Goal: Information Seeking & Learning: Check status

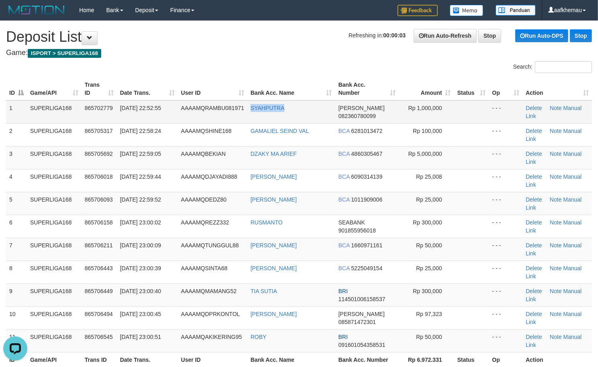
copy tr "SYAHPUTRA"
drag, startPoint x: 291, startPoint y: 116, endPoint x: 247, endPoint y: 115, distance: 44.6
click at [247, 115] on tr "1 SUPERLIGA168 865702779 31/08/2025 22:52:55 AAAAMQRAMBU081971 SYAHPUTRA DANA 0…" at bounding box center [299, 111] width 586 height 23
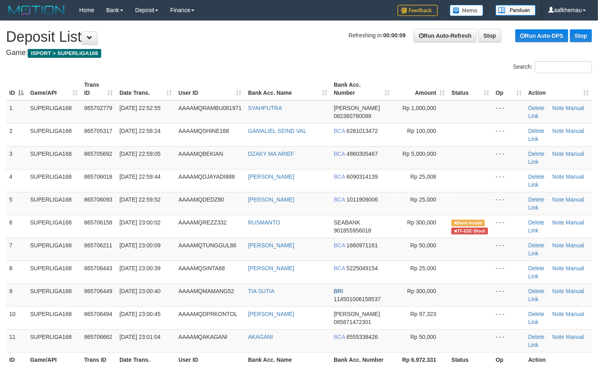
click at [233, 42] on h1 "Refreshing in: 00:00:09 Run Auto-Refresh Stop Run Auto-DPS Stop Deposit List" at bounding box center [299, 37] width 586 height 16
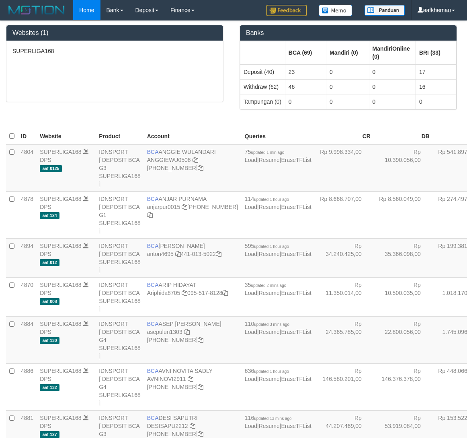
scroll to position [641, 0]
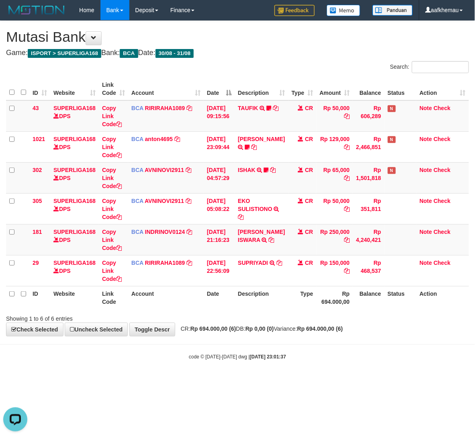
drag, startPoint x: 277, startPoint y: 349, endPoint x: 276, endPoint y: 345, distance: 4.0
click at [277, 346] on body "Toggle navigation Home Bank Account List Load By Website Group [ISPORT] SUPERLI…" at bounding box center [237, 190] width 475 height 381
click at [246, 60] on div "**********" at bounding box center [237, 178] width 475 height 315
click at [306, 349] on body "Toggle navigation Home Bank Account List Load By Website Group [ISPORT] SUPERLI…" at bounding box center [237, 190] width 475 height 381
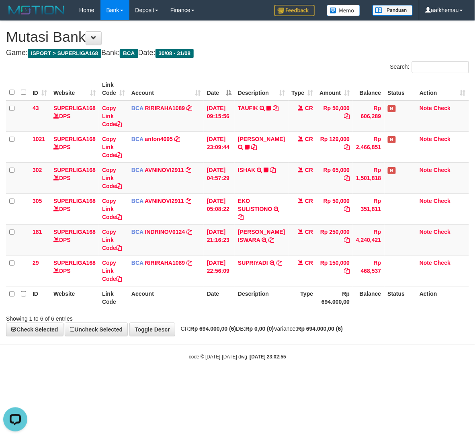
click at [306, 349] on body "Toggle navigation Home Bank Account List Load By Website Group [ISPORT] SUPERLI…" at bounding box center [237, 190] width 475 height 381
click at [368, 357] on div "code © 2012-2018 dwg | 2025/08/31 23:03:00" at bounding box center [237, 357] width 475 height 8
click at [368, 355] on div "code © 2012-2018 dwg | 2025/08/31 23:03:00" at bounding box center [237, 357] width 475 height 8
click at [368, 354] on div "code © 2012-2018 dwg | 2025/08/31 23:03:00" at bounding box center [237, 357] width 475 height 8
click at [326, 363] on body "Toggle navigation Home Bank Account List Load By Website Group [ISPORT] SUPERLI…" at bounding box center [237, 190] width 475 height 381
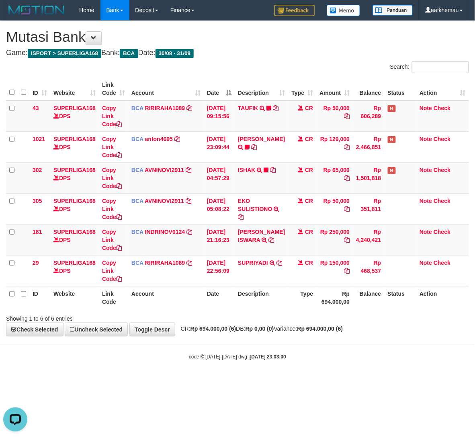
click at [326, 363] on body "Toggle navigation Home Bank Account List Load By Website Group [ISPORT] SUPERLI…" at bounding box center [237, 190] width 475 height 381
click at [336, 369] on body "Toggle navigation Home Bank Account List Load By Website Group [ISPORT] SUPERLI…" at bounding box center [237, 190] width 475 height 381
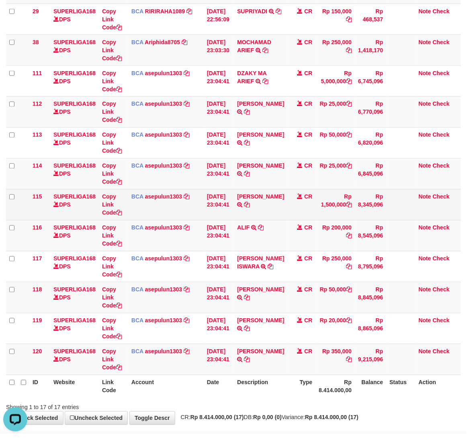
scroll to position [285, 0]
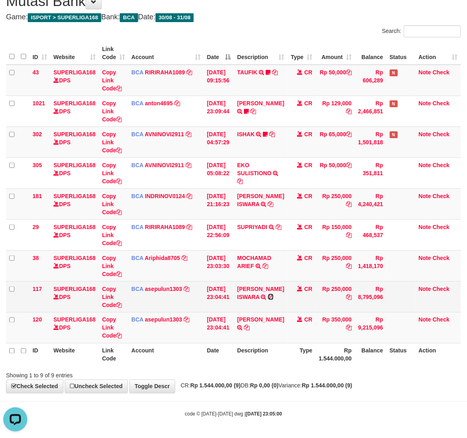
click at [273, 294] on icon at bounding box center [271, 297] width 6 height 6
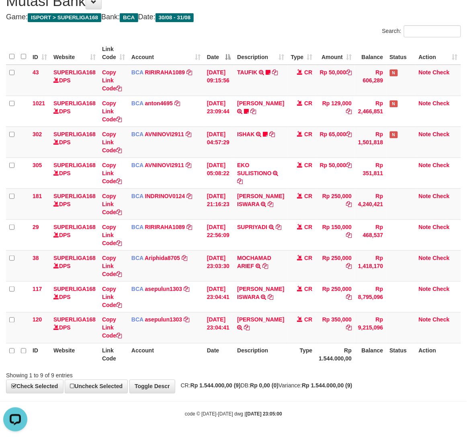
click at [327, 410] on div "code © 2012-2018 dwg | 2025/08/31 23:05:00" at bounding box center [233, 414] width 467 height 8
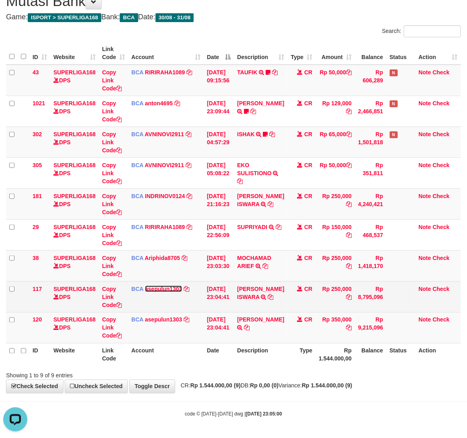
click at [155, 289] on link "asepulun1303" at bounding box center [163, 289] width 37 height 6
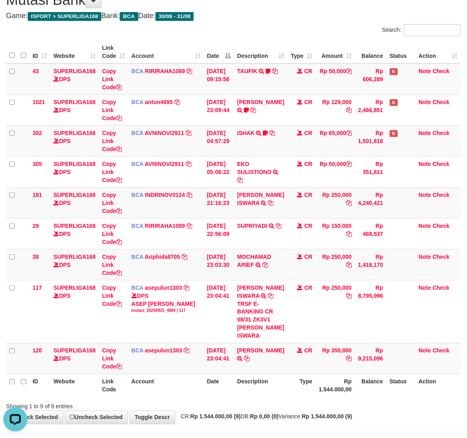
click at [314, 408] on div "Showing 1 to 9 of 9 entries" at bounding box center [233, 404] width 467 height 11
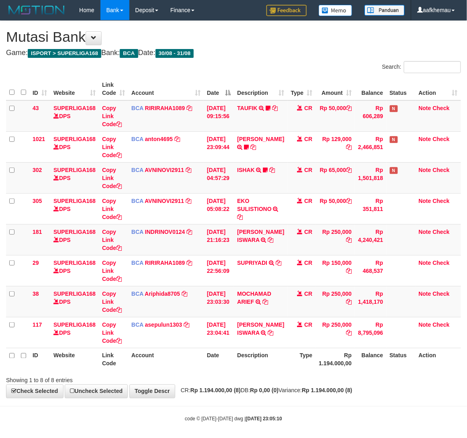
click at [328, 366] on th "Rp 1.194.000,00" at bounding box center [335, 359] width 39 height 23
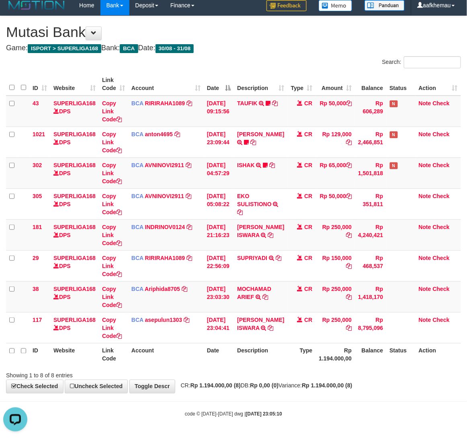
click at [291, 379] on div "**********" at bounding box center [233, 204] width 467 height 377
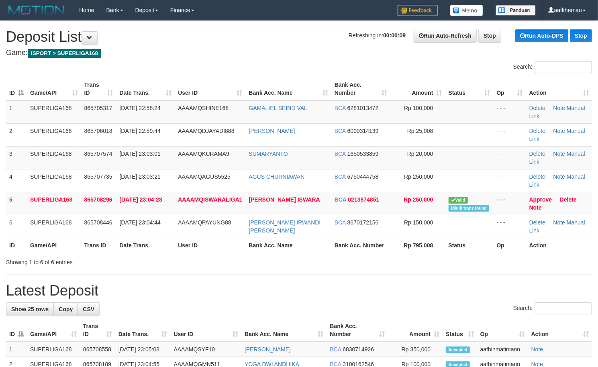
click at [143, 43] on h1 "Refreshing in: 00:00:09 Run Auto-Refresh Stop Run Auto-DPS Stop Deposit List" at bounding box center [299, 37] width 586 height 16
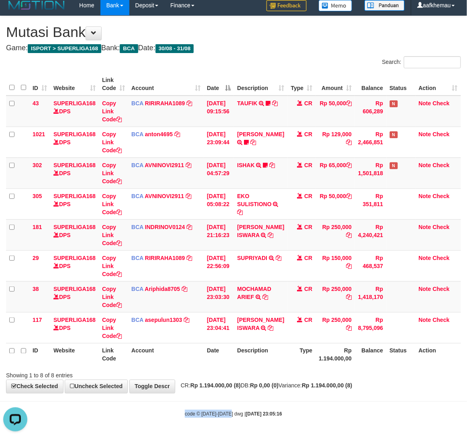
click at [229, 402] on body "Toggle navigation Home Bank Account List Load By Website Group [ISPORT] SUPERLI…" at bounding box center [233, 216] width 467 height 443
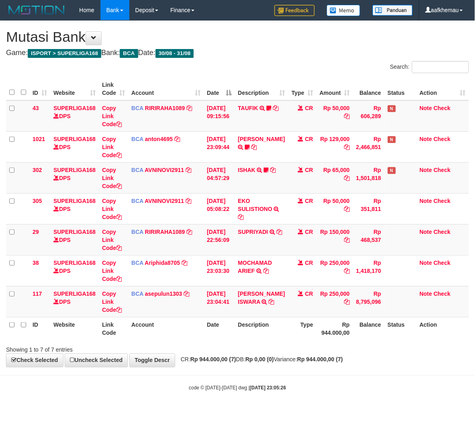
click at [335, 359] on strong "Rp 944.000,00 (7)" at bounding box center [320, 359] width 46 height 6
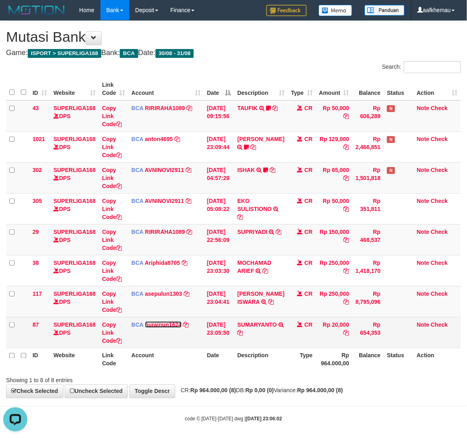
click at [158, 325] on link "nurainun1624" at bounding box center [163, 324] width 37 height 6
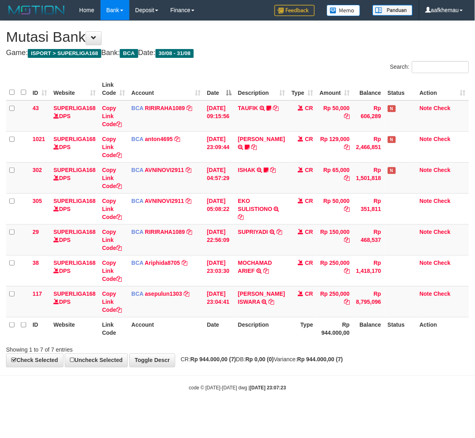
click at [339, 383] on body "Toggle navigation Home Bank Account List Load By Website Group [ISPORT] SUPERLI…" at bounding box center [237, 206] width 475 height 412
click at [331, 386] on div "code © [DATE]-[DATE] dwg | [DATE] 23:07:23" at bounding box center [237, 388] width 475 height 8
click at [331, 386] on div "code © 2012-2018 dwg | 2025/08/31 23:07:23" at bounding box center [237, 388] width 475 height 8
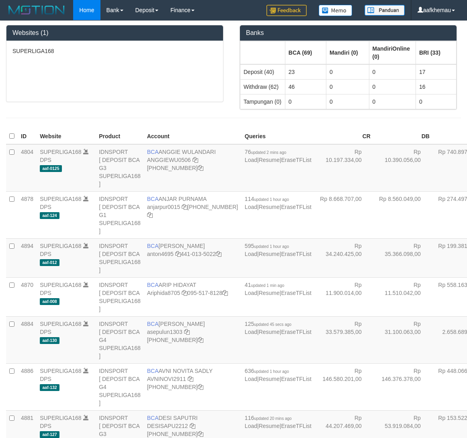
scroll to position [691, 0]
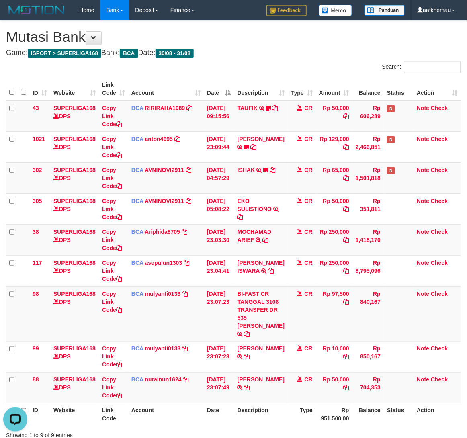
click at [299, 35] on h1 "Mutasi Bank" at bounding box center [233, 37] width 455 height 16
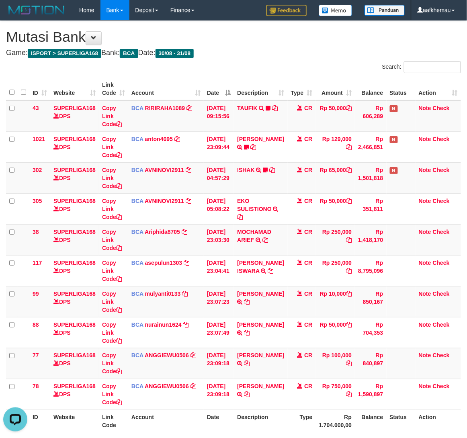
click at [243, 59] on div "**********" at bounding box center [233, 240] width 467 height 439
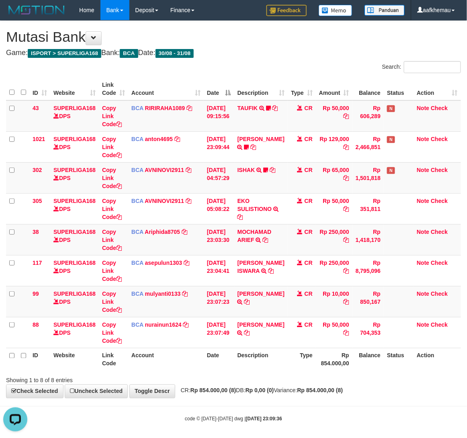
click at [301, 39] on h1 "Mutasi Bank" at bounding box center [233, 37] width 455 height 16
click at [165, 296] on link "mulyanti0133" at bounding box center [163, 293] width 36 height 6
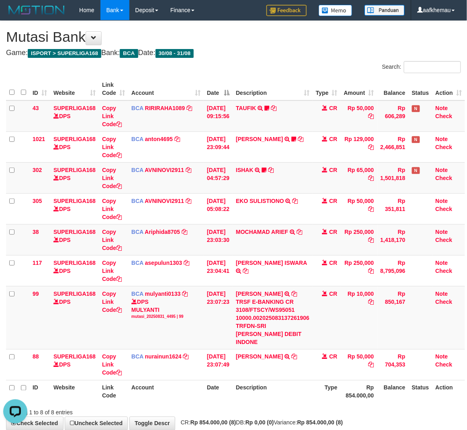
click at [294, 52] on h4 "Game: ISPORT > SUPERLIGA168 Bank: BCA Date: 30/08 - 31/08" at bounding box center [233, 53] width 455 height 8
click at [226, 49] on h4 "Game: ISPORT > SUPERLIGA168 Bank: BCA Date: 30/08 - 31/08" at bounding box center [233, 53] width 455 height 8
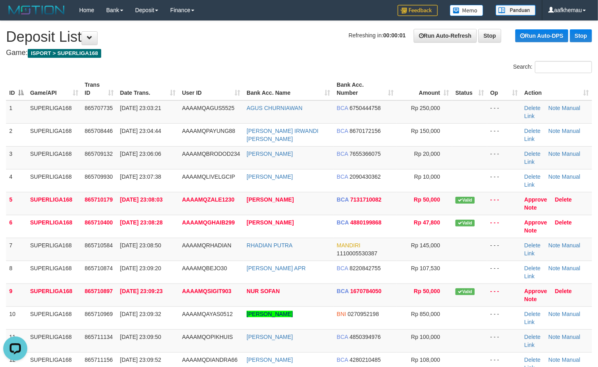
click at [245, 49] on h4 "Game: ISPORT > SUPERLIGA168" at bounding box center [299, 53] width 586 height 8
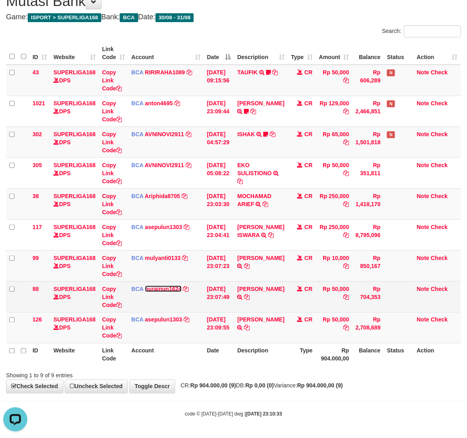
click at [163, 286] on link "nurainun1624" at bounding box center [163, 289] width 37 height 6
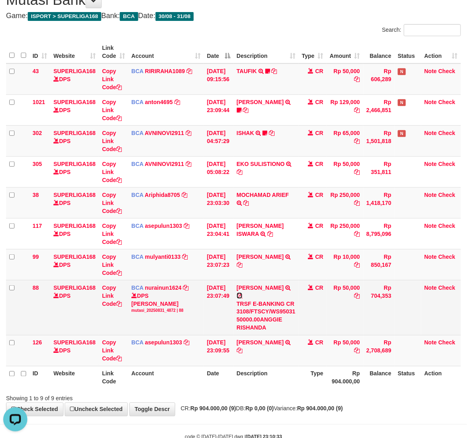
click at [242, 297] on icon at bounding box center [240, 296] width 6 height 6
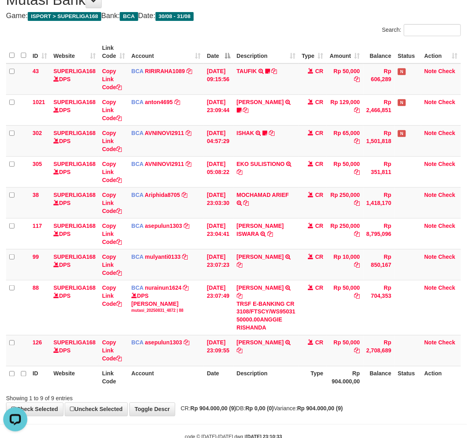
click at [319, 31] on div "Search:" at bounding box center [349, 31] width 221 height 14
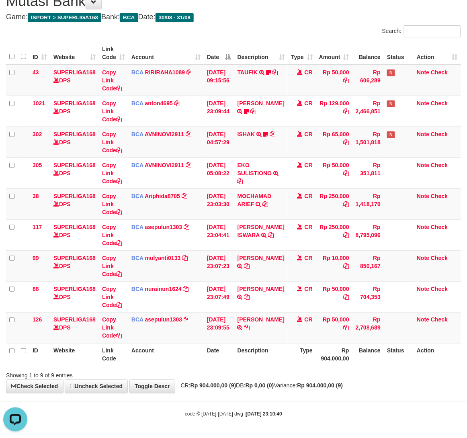
click at [320, 31] on div "Search:" at bounding box center [349, 32] width 221 height 14
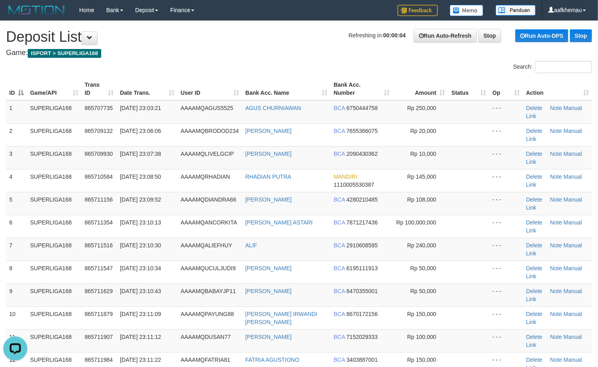
click at [332, 35] on h1 "Refreshing in: 00:00:04 Run Auto-Refresh Stop Run Auto-DPS Stop Deposit List" at bounding box center [299, 37] width 586 height 16
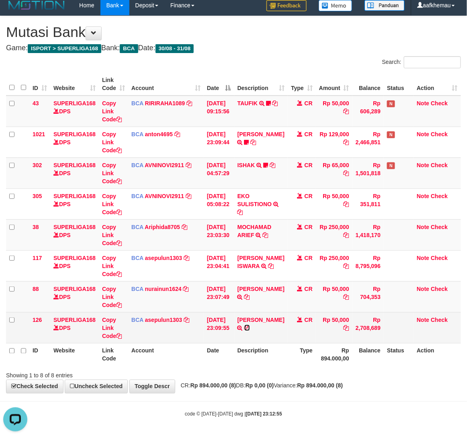
click at [245, 331] on icon at bounding box center [247, 328] width 6 height 6
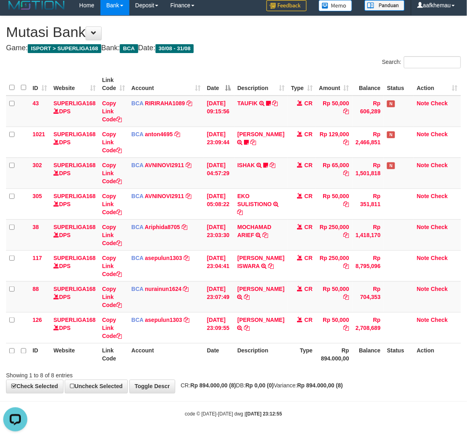
click at [288, 363] on th "Type" at bounding box center [302, 354] width 28 height 23
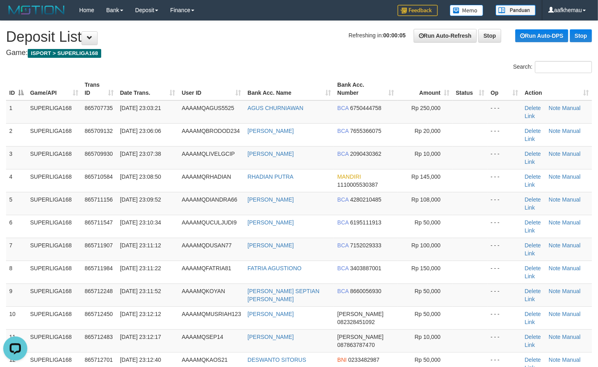
click at [323, 50] on h4 "Game: ISPORT > SUPERLIGA168" at bounding box center [299, 53] width 586 height 8
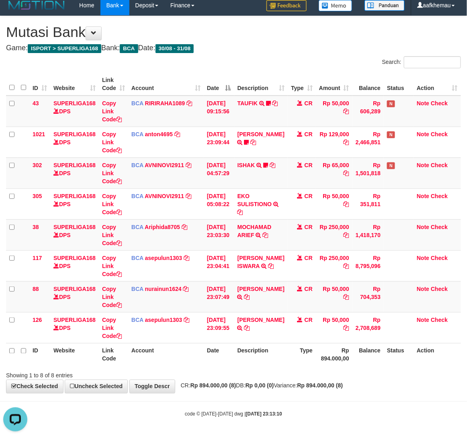
click at [313, 51] on h4 "Game: ISPORT > SUPERLIGA168 Bank: BCA Date: 30/08 - 31/08" at bounding box center [233, 48] width 455 height 8
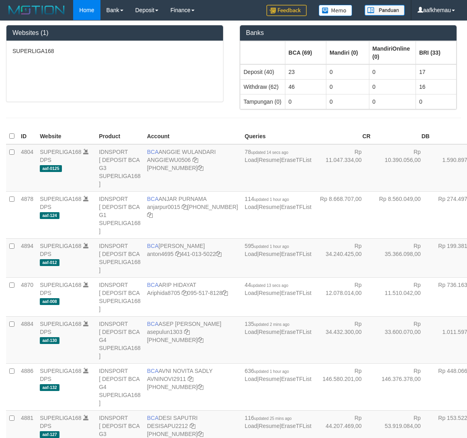
scroll to position [75, 0]
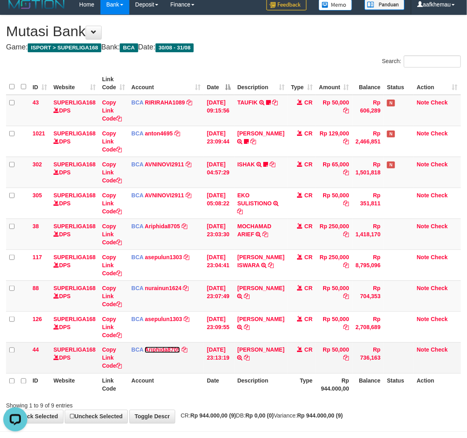
click at [167, 349] on link "Ariphida8705" at bounding box center [162, 350] width 35 height 6
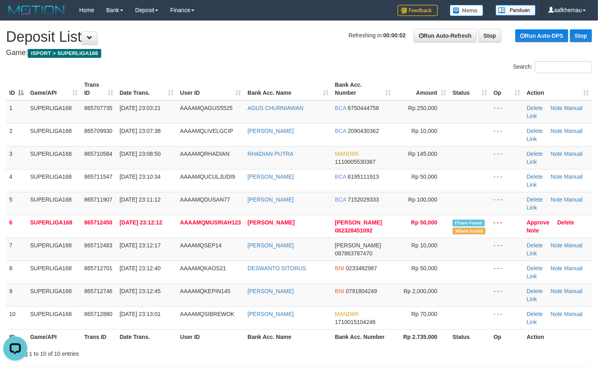
click at [322, 50] on h4 "Game: ISPORT > SUPERLIGA168" at bounding box center [299, 53] width 586 height 8
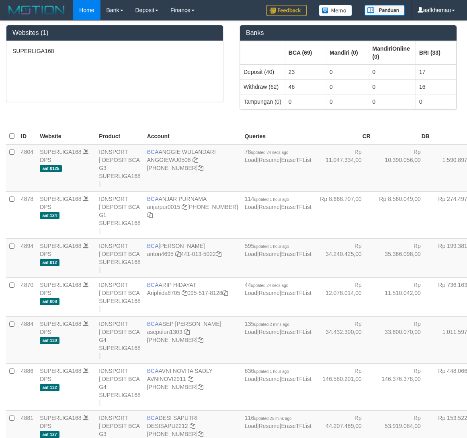
scroll to position [75, 0]
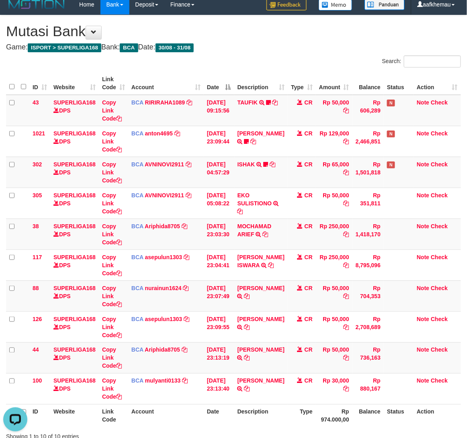
click at [365, 47] on h4 "Game: ISPORT > SUPERLIGA168 Bank: BCA Date: 30/08 - 31/08" at bounding box center [233, 47] width 455 height 8
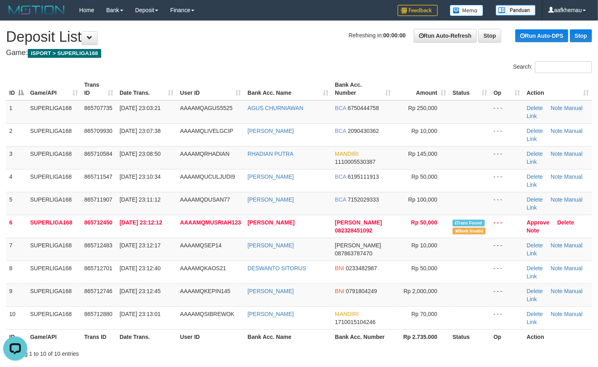
click at [210, 52] on h4 "Game: ISPORT > SUPERLIGA168" at bounding box center [299, 53] width 586 height 8
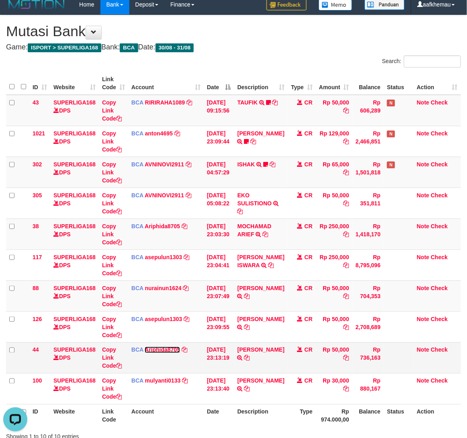
click at [170, 352] on link "Ariphida8705" at bounding box center [162, 350] width 35 height 6
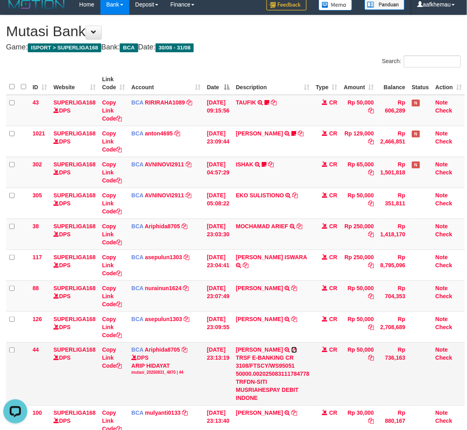
click at [291, 351] on icon at bounding box center [294, 350] width 6 height 6
click at [344, 51] on h4 "Game: ISPORT > SUPERLIGA168 Bank: BCA Date: 30/08 - 31/08" at bounding box center [233, 47] width 455 height 8
click at [290, 39] on div "**********" at bounding box center [233, 250] width 467 height 471
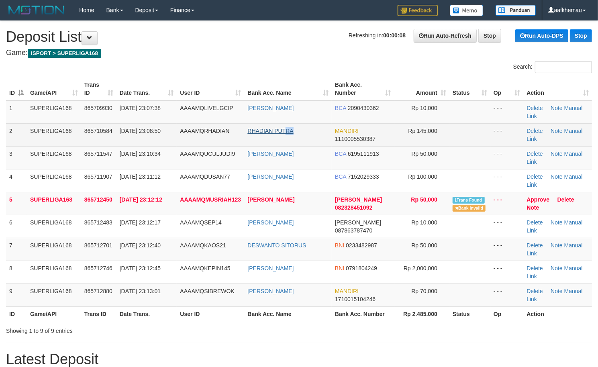
drag, startPoint x: 305, startPoint y: 129, endPoint x: 286, endPoint y: 133, distance: 19.7
click at [286, 133] on td "RHADIAN PUTRA" at bounding box center [288, 134] width 88 height 23
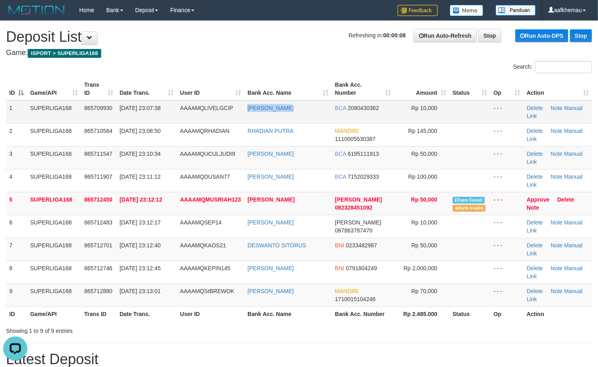
copy tr "IRWAN IRAWAN"
drag, startPoint x: 284, startPoint y: 109, endPoint x: 216, endPoint y: 111, distance: 68.7
click at [243, 108] on tr "1 SUPERLIGA168 865709930 31/08/2025 23:07:38 AAAAMQLIVELGCIP IRWAN IRAWAN BCA 2…" at bounding box center [299, 111] width 586 height 23
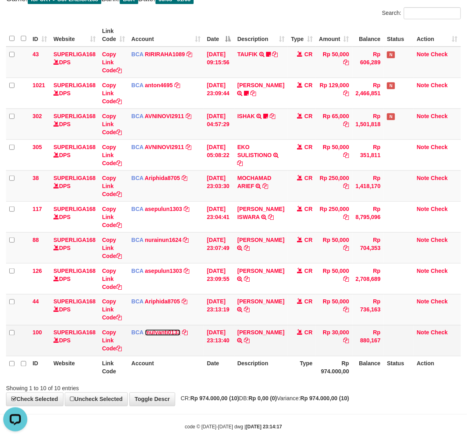
click at [161, 334] on link "mulyanti0133" at bounding box center [163, 332] width 36 height 6
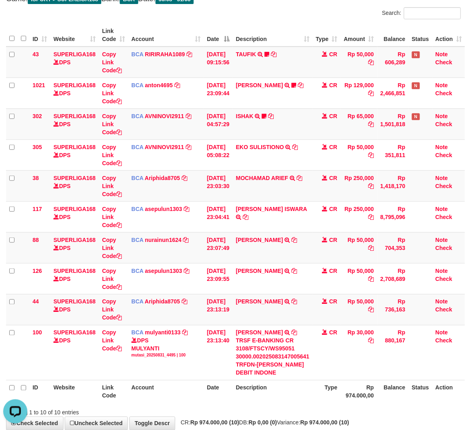
click at [282, 427] on div "**********" at bounding box center [233, 198] width 467 height 463
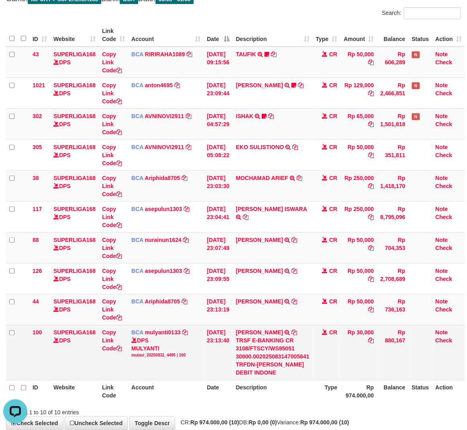
click at [375, 375] on td "Rp 30,000" at bounding box center [359, 352] width 37 height 55
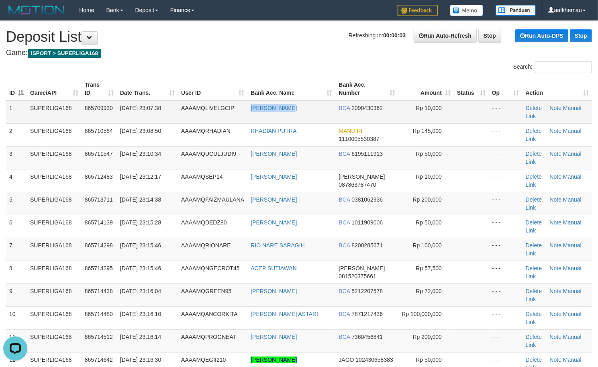
drag, startPoint x: 261, startPoint y: 113, endPoint x: 243, endPoint y: 113, distance: 17.3
click at [243, 113] on tr "1 SUPERLIGA168 865709930 31/08/2025 23:07:38 AAAAMQLIVELGCIP IRWAN IRAWAN BCA 2…" at bounding box center [299, 111] width 586 height 23
click at [257, 63] on div "Search:" at bounding box center [299, 68] width 598 height 14
click at [204, 56] on h4 "Game: ISPORT > SUPERLIGA168" at bounding box center [299, 53] width 586 height 8
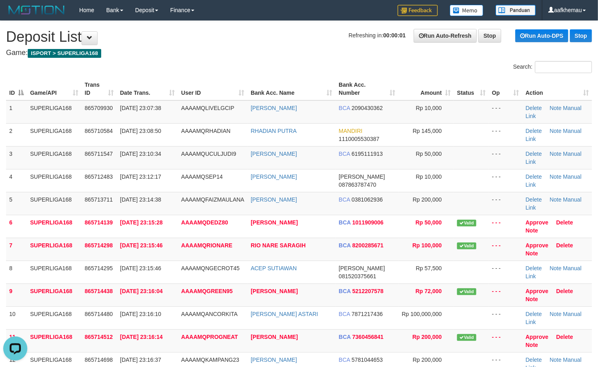
drag, startPoint x: 251, startPoint y: 41, endPoint x: 246, endPoint y: 44, distance: 6.0
click at [249, 41] on h1 "Refreshing in: 00:00:01 Run Auto-Refresh Stop Run Auto-DPS Stop Deposit List" at bounding box center [299, 37] width 586 height 16
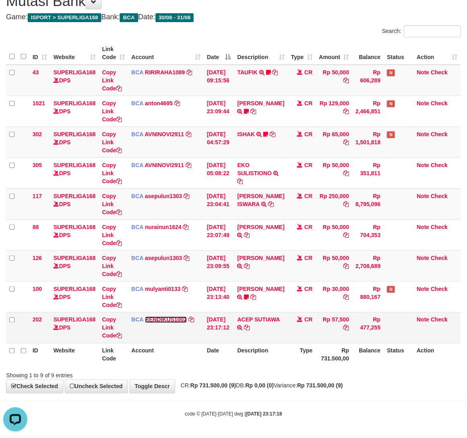
click at [161, 322] on link "RENDIKUS1002" at bounding box center [166, 319] width 42 height 6
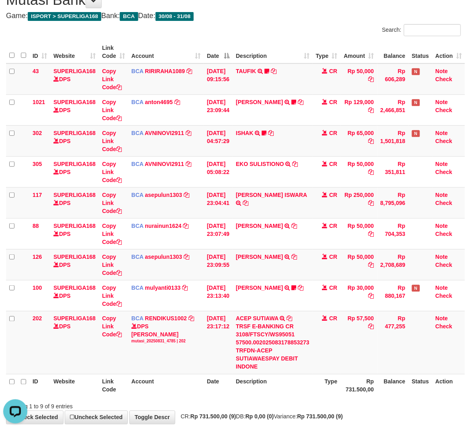
click at [287, 17] on h4 "Game: ISPORT > SUPERLIGA168 Bank: BCA Date: 30/08 - 31/08" at bounding box center [233, 16] width 455 height 8
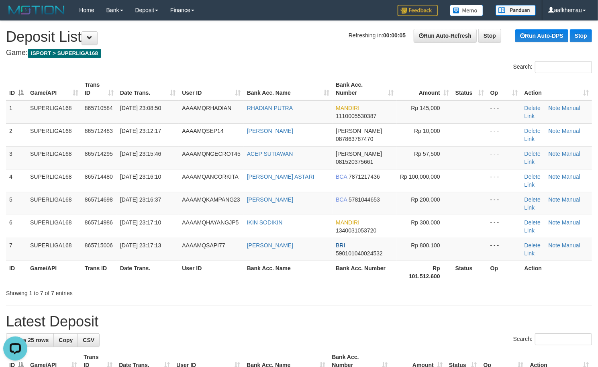
click at [307, 39] on h1 "Refreshing in: 00:00:05 Run Auto-Refresh Stop Run Auto-DPS Stop Deposit List" at bounding box center [299, 37] width 586 height 16
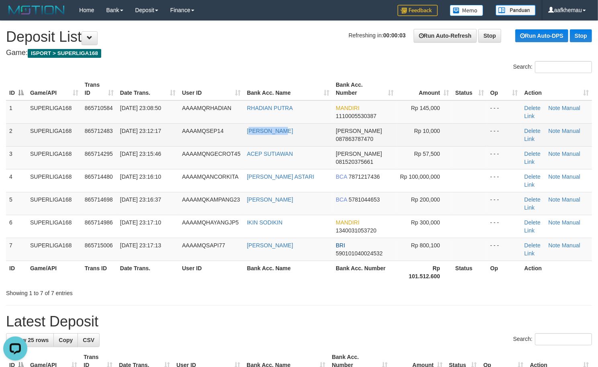
copy link "[PERSON_NAME]"
drag, startPoint x: 300, startPoint y: 131, endPoint x: 249, endPoint y: 137, distance: 50.6
click at [249, 137] on td "[PERSON_NAME]" at bounding box center [288, 134] width 89 height 23
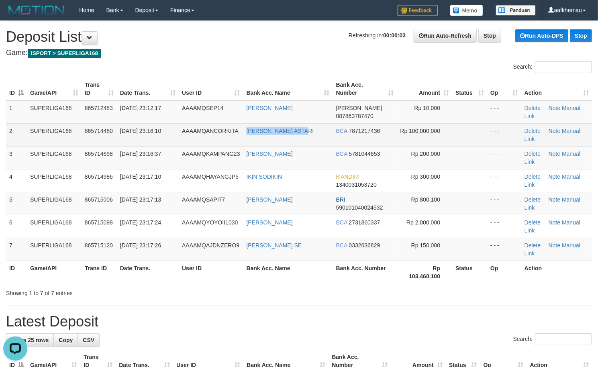
copy link "KIKI REZEKI ASTARI"
drag, startPoint x: 312, startPoint y: 129, endPoint x: 248, endPoint y: 134, distance: 64.9
click at [248, 134] on td "KIKI REZEKI ASTARI" at bounding box center [288, 134] width 90 height 23
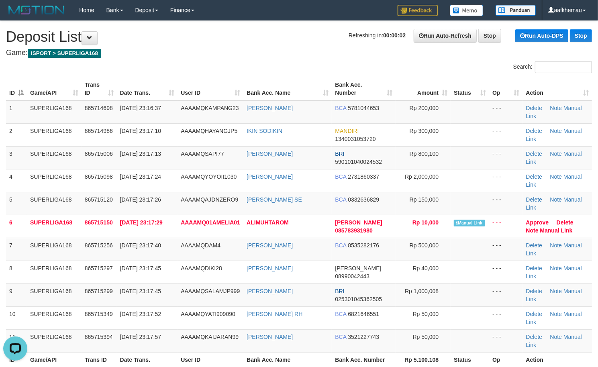
click at [239, 43] on h1 "Refreshing in: 00:00:02 Run Auto-Refresh Stop Run Auto-DPS Stop Deposit List" at bounding box center [299, 37] width 586 height 16
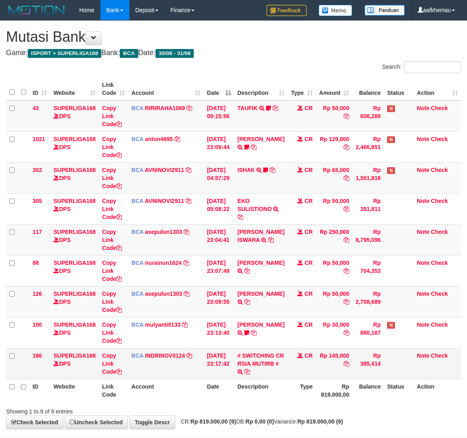
scroll to position [37, 0]
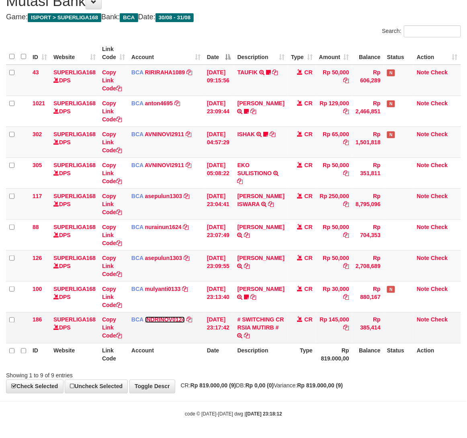
click at [161, 320] on link "INDRINOV0124" at bounding box center [165, 319] width 40 height 6
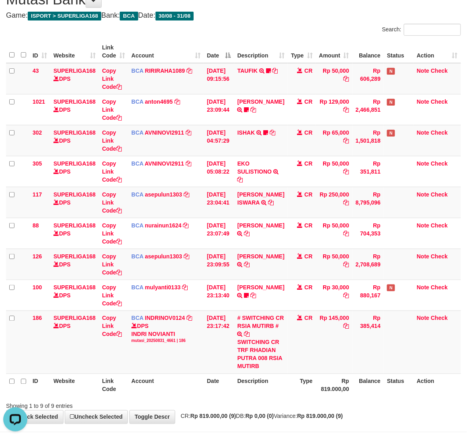
click at [317, 18] on h4 "Game: ISPORT > SUPERLIGA168 Bank: BCA Date: 30/08 - 31/08" at bounding box center [233, 16] width 455 height 8
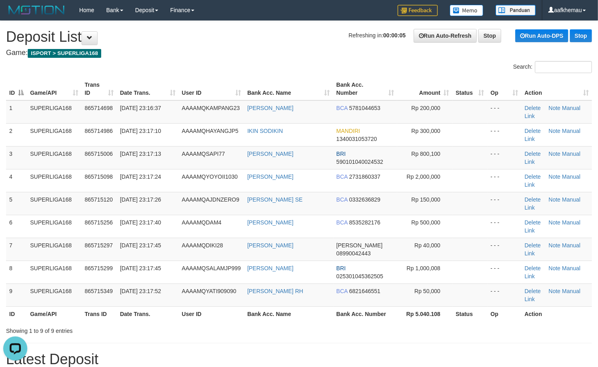
click at [236, 39] on h1 "Refreshing in: 00:00:05 Run Auto-Refresh Stop Run Auto-DPS Stop Deposit List" at bounding box center [299, 37] width 586 height 16
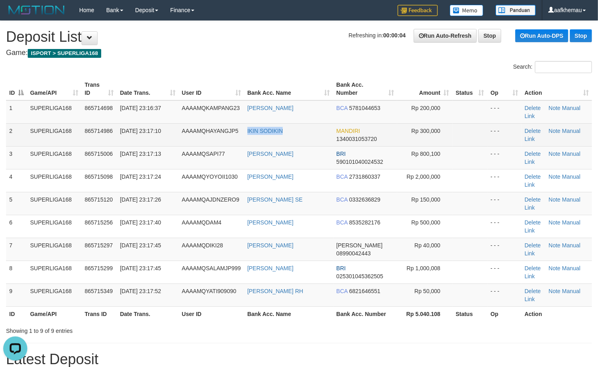
copy tr "IKIN SODIKIN"
drag, startPoint x: 235, startPoint y: 138, endPoint x: 0, endPoint y: 141, distance: 234.2
click at [242, 137] on tr "2 SUPERLIGA168 865714986 31/08/2025 23:17:10 AAAAMQHAYANGJP5 IKIN SODIKIN MANDI…" at bounding box center [299, 134] width 586 height 23
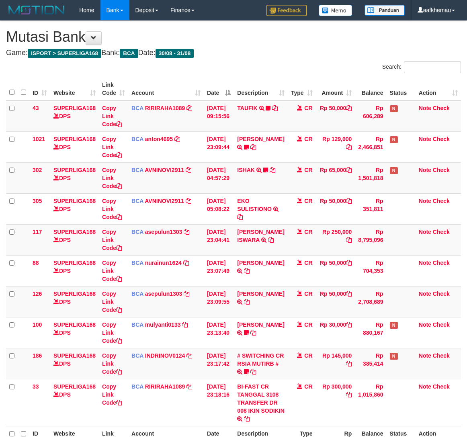
click at [300, 21] on div "**********" at bounding box center [233, 248] width 467 height 455
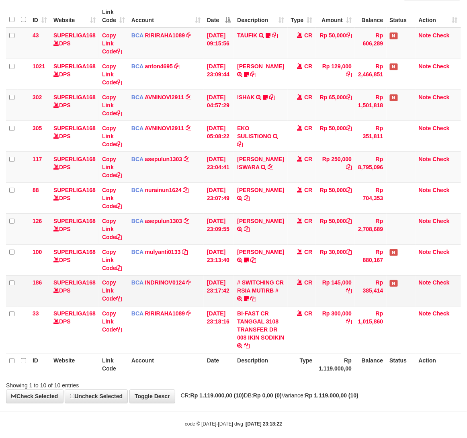
scroll to position [92, 0]
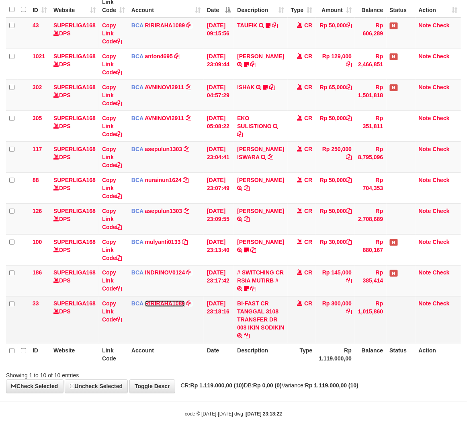
click at [172, 301] on link "RIRIRAHA1089" at bounding box center [165, 303] width 40 height 6
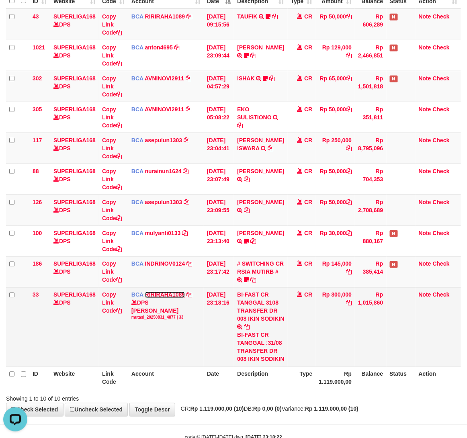
scroll to position [0, 0]
click at [267, 363] on div "BI-FAST CR TANGGAL :31/08 TRANSFER DR 008 IKIN SODIKIN" at bounding box center [260, 347] width 47 height 32
copy div "IKIN"
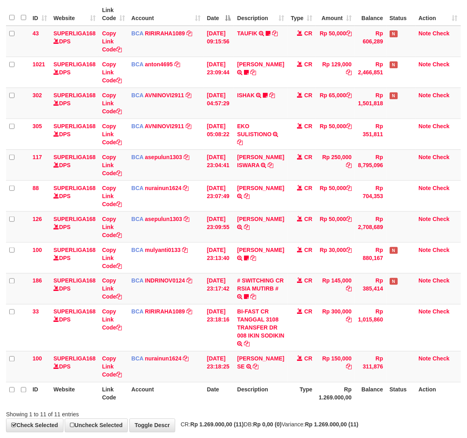
click at [321, 403] on th "Rp 1.269.000,00" at bounding box center [335, 393] width 39 height 23
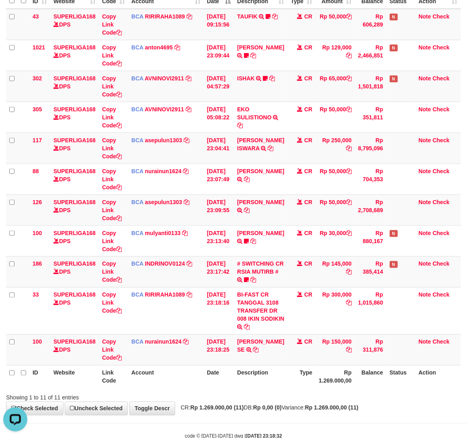
click at [349, 402] on div "Showing 1 to 11 of 11 entries" at bounding box center [233, 395] width 467 height 11
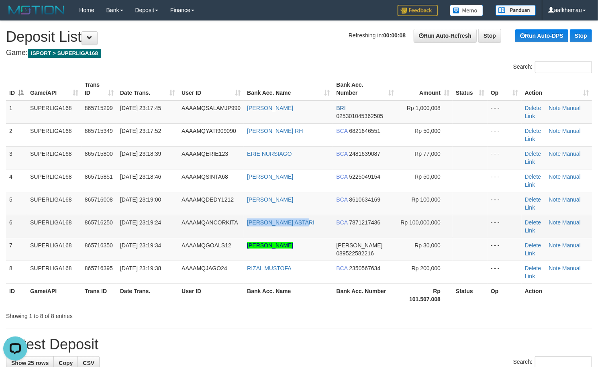
copy link "[PERSON_NAME] ASTARI"
drag, startPoint x: 315, startPoint y: 220, endPoint x: 244, endPoint y: 226, distance: 70.9
click at [244, 226] on td "[PERSON_NAME] ASTARI" at bounding box center [288, 226] width 89 height 23
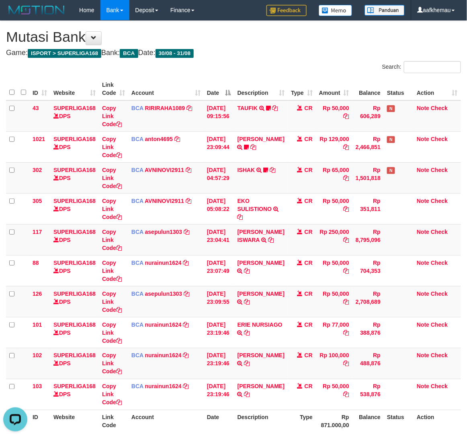
click at [265, 57] on h4 "Game: ISPORT > SUPERLIGA168 Bank: BCA Date: 30/08 - 31/08" at bounding box center [233, 53] width 455 height 8
drag, startPoint x: 279, startPoint y: 52, endPoint x: 282, endPoint y: 49, distance: 4.3
click at [280, 51] on h4 "Game: ISPORT > SUPERLIGA168 Bank: BCA Date: 30/08 - 31/08" at bounding box center [233, 53] width 455 height 8
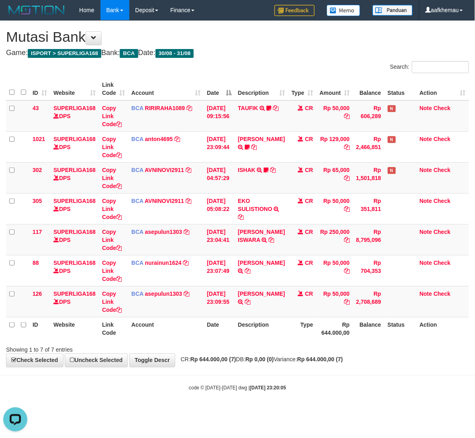
click at [331, 71] on div "Search:" at bounding box center [355, 68] width 225 height 14
click at [331, 67] on div "Search:" at bounding box center [355, 68] width 225 height 14
click at [331, 66] on div "Search:" at bounding box center [355, 68] width 225 height 14
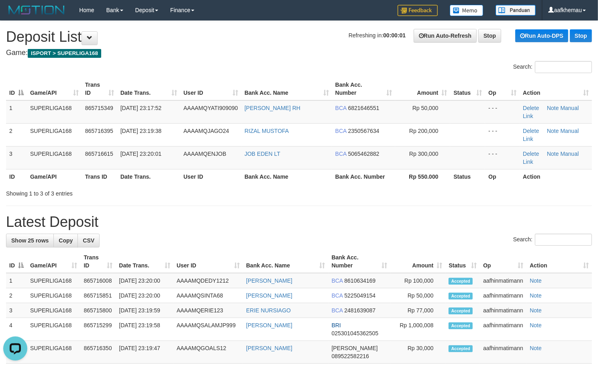
click at [295, 53] on h4 "Game: ISPORT > SUPERLIGA168" at bounding box center [299, 53] width 586 height 8
